Goal: Task Accomplishment & Management: Use online tool/utility

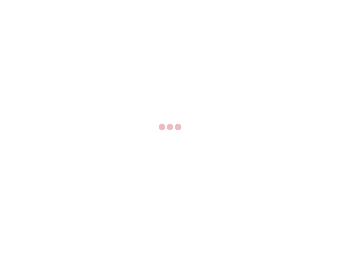
select select "US"
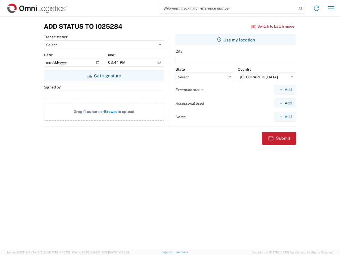
click at [228, 8] on input "search" at bounding box center [229, 8] width 138 height 10
click at [301, 9] on icon at bounding box center [300, 8] width 7 height 7
click at [317, 8] on icon at bounding box center [317, 8] width 9 height 9
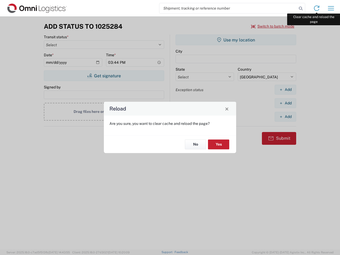
click at [331, 8] on div "Reload Are you sure, you want to clear cache and reload the page? No Yes" at bounding box center [170, 127] width 340 height 255
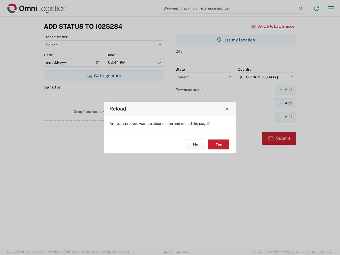
click at [273, 26] on div "Reload Are you sure, you want to clear cache and reload the page? No Yes" at bounding box center [170, 127] width 340 height 255
click at [104, 76] on div "Reload Are you sure, you want to clear cache and reload the page? No Yes" at bounding box center [170, 127] width 340 height 255
click at [236, 40] on div "Reload Are you sure, you want to clear cache and reload the page? No Yes" at bounding box center [170, 127] width 340 height 255
click at [286, 90] on div "Reload Are you sure, you want to clear cache and reload the page? No Yes" at bounding box center [170, 127] width 340 height 255
click at [286, 103] on div "Reload Are you sure, you want to clear cache and reload the page? No Yes" at bounding box center [170, 127] width 340 height 255
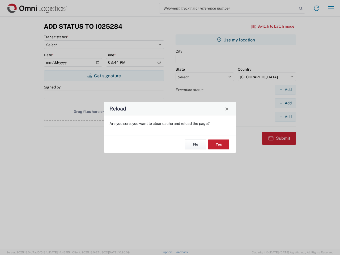
click at [286, 117] on div "Reload Are you sure, you want to clear cache and reload the page? No Yes" at bounding box center [170, 127] width 340 height 255
